Goal: Task Accomplishment & Management: Use online tool/utility

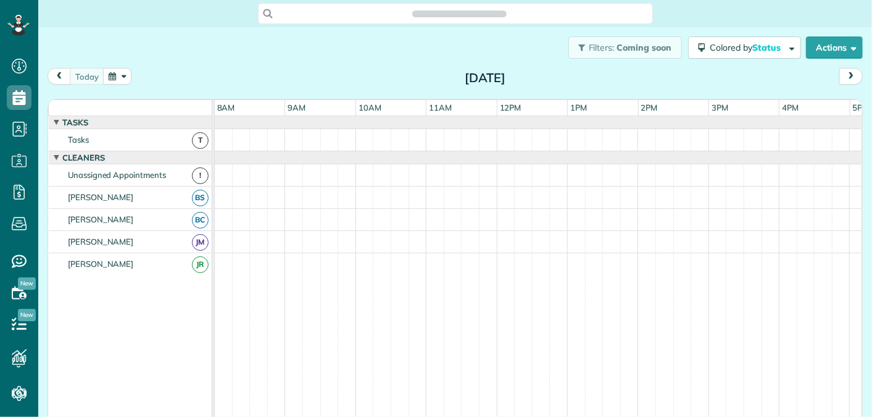
scroll to position [72, 0]
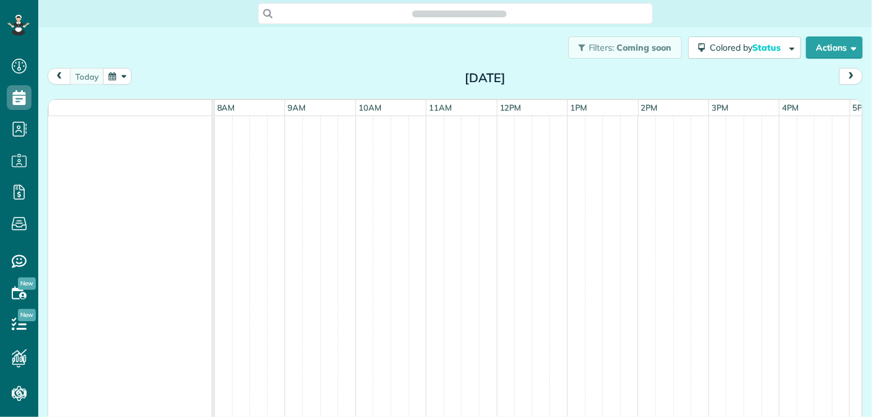
scroll to position [5, 5]
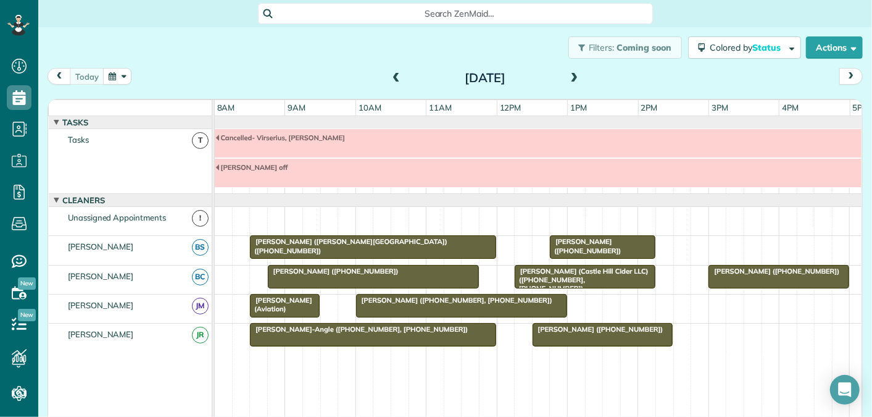
click at [401, 76] on span at bounding box center [396, 78] width 14 height 11
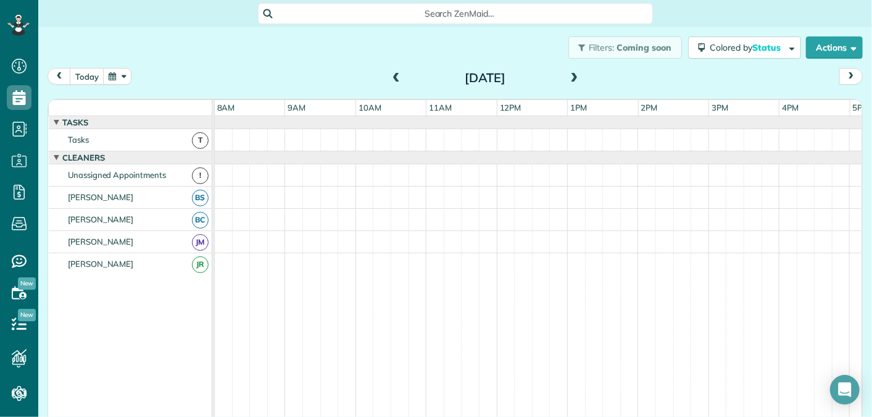
scroll to position [13, 0]
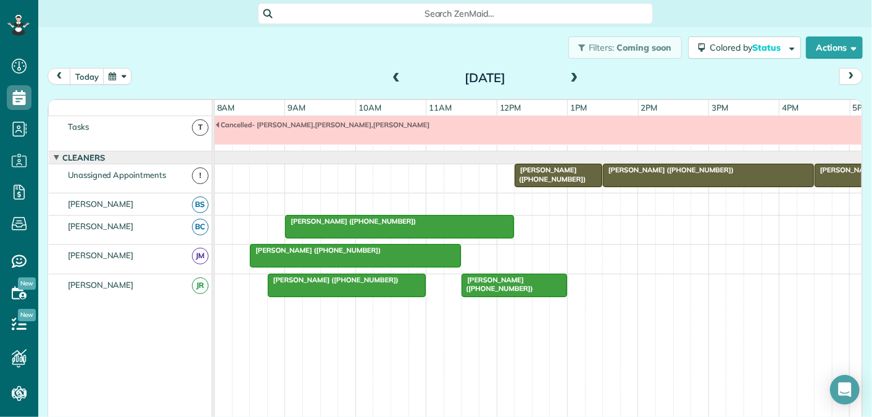
click at [573, 78] on span at bounding box center [575, 78] width 14 height 11
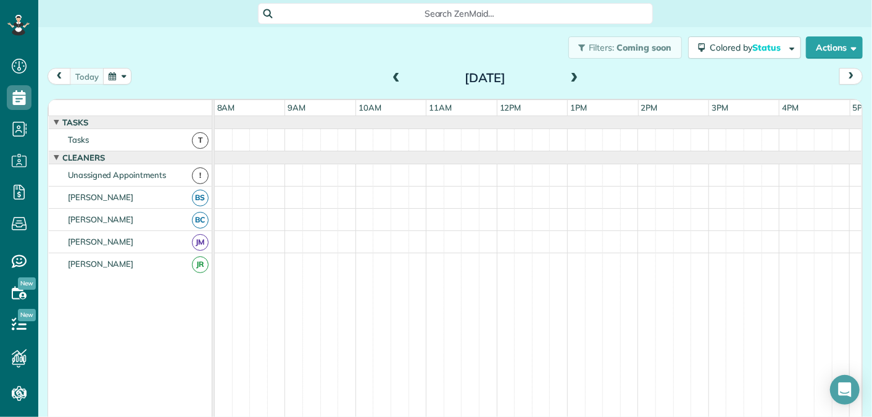
scroll to position [42, 0]
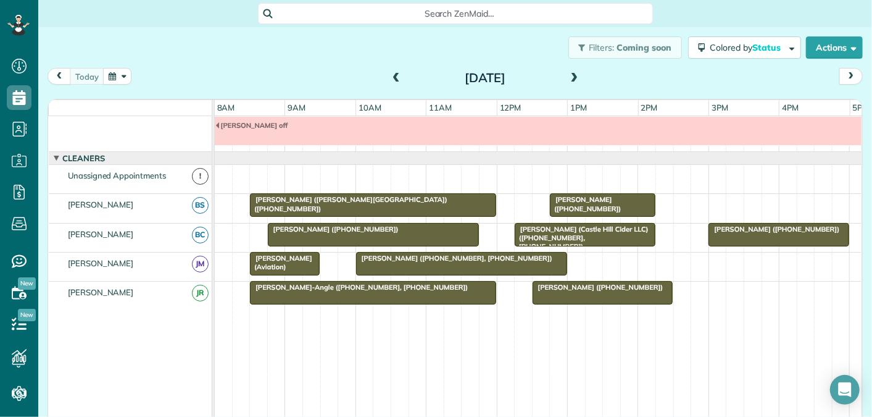
click at [573, 78] on span at bounding box center [575, 78] width 14 height 11
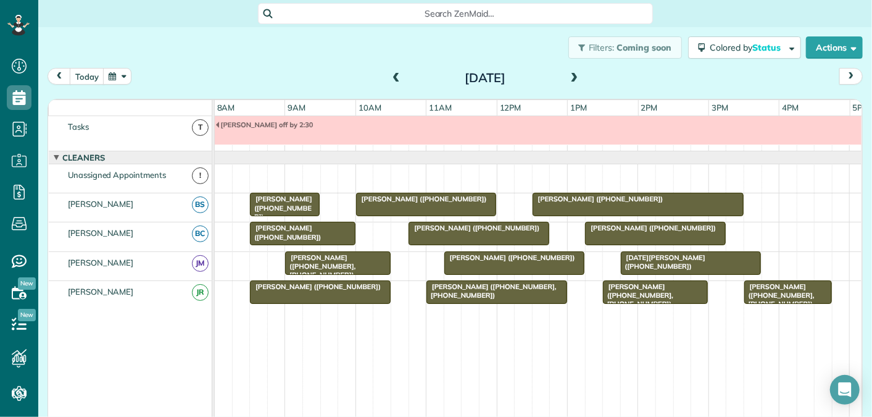
scroll to position [0, 0]
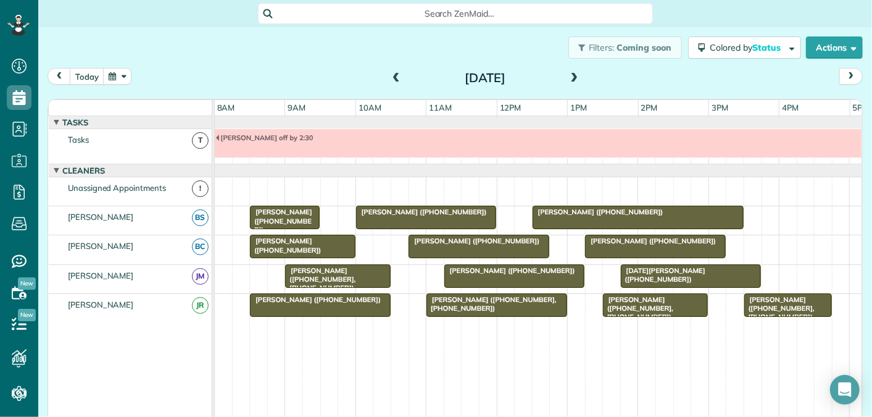
click at [575, 78] on span at bounding box center [575, 78] width 14 height 11
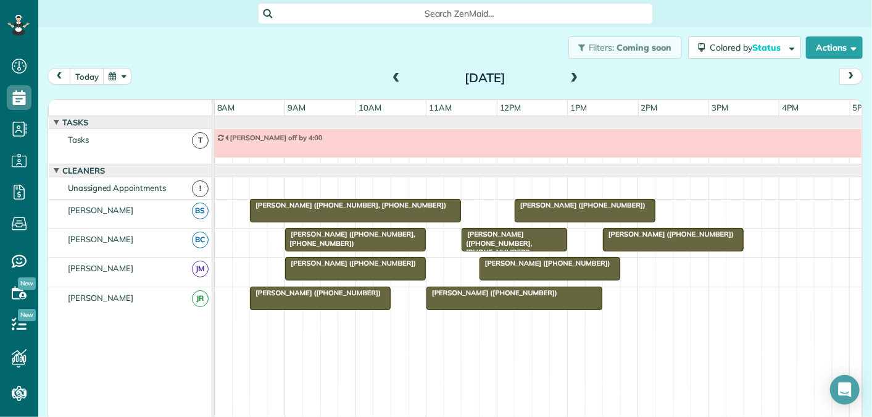
click at [575, 78] on span at bounding box center [575, 78] width 14 height 11
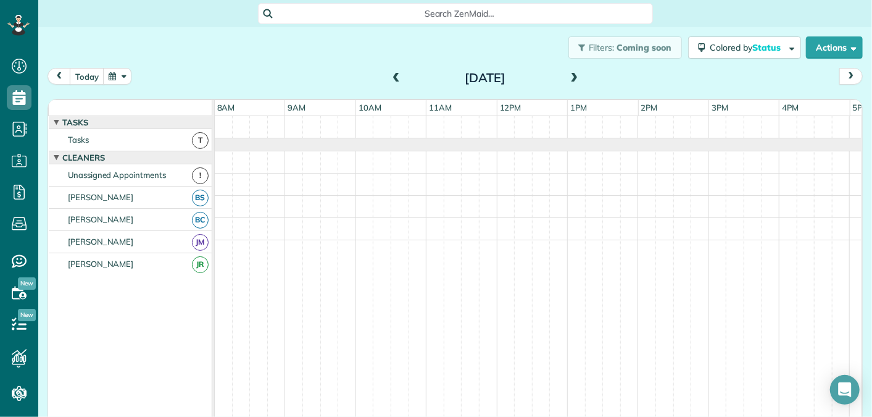
scroll to position [13, 0]
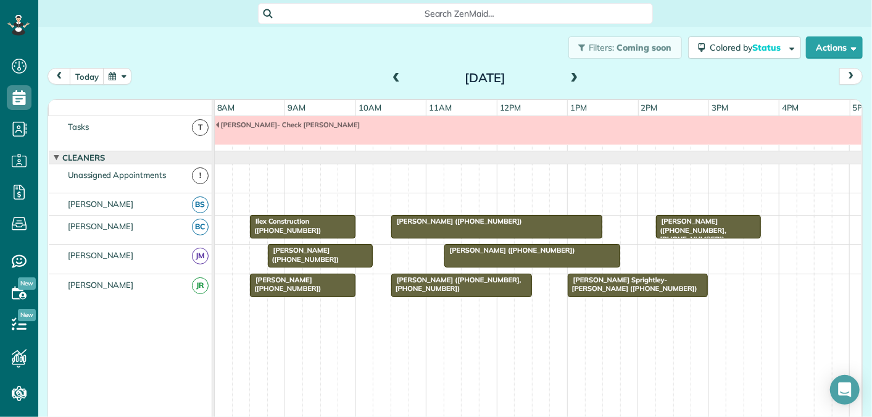
click at [393, 76] on span at bounding box center [396, 78] width 14 height 11
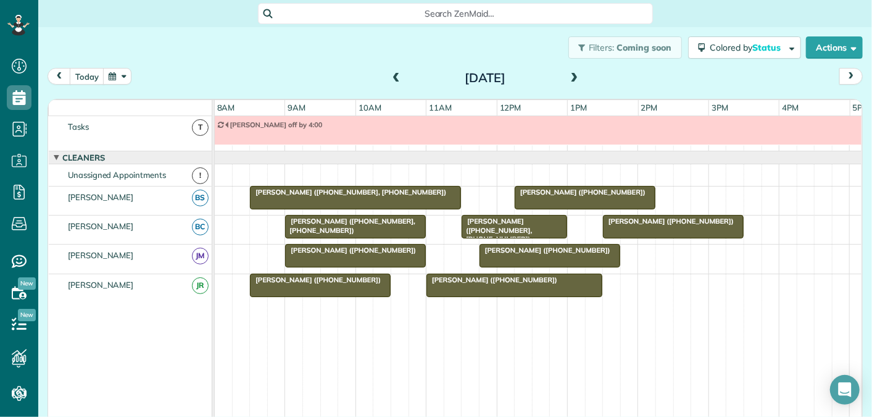
click at [393, 76] on span at bounding box center [396, 78] width 14 height 11
